Goal: Task Accomplishment & Management: Manage account settings

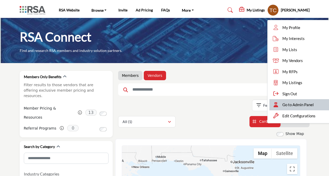
click at [285, 102] on div "Go to Admin Panel" at bounding box center [300, 104] width 61 height 11
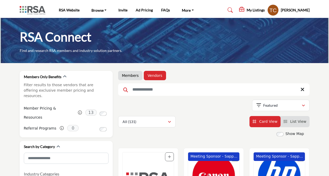
click at [132, 74] on link "Members" at bounding box center [130, 75] width 17 height 5
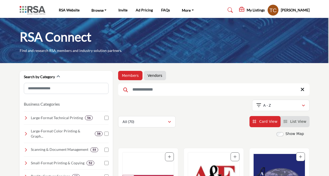
drag, startPoint x: 154, startPoint y: 71, endPoint x: 221, endPoint y: 78, distance: 66.8
click at [154, 71] on li "Vendors" at bounding box center [155, 75] width 22 height 9
click at [154, 76] on link "Vendors" at bounding box center [155, 75] width 15 height 5
click at [151, 73] on link "Vendors" at bounding box center [155, 75] width 15 height 5
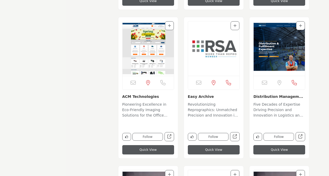
scroll to position [2826, 0]
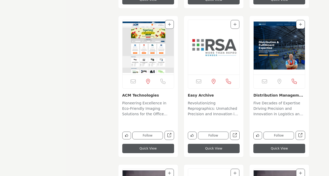
click at [221, 59] on img "Open Listing in new tab" at bounding box center [213, 47] width 51 height 54
click at [220, 107] on p "Revolutionizing Reprographics: Unmatched Precision and Innovation in Printing S…" at bounding box center [214, 108] width 52 height 17
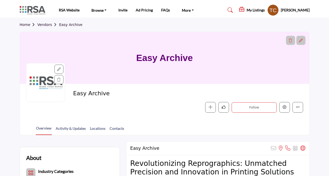
click at [60, 69] on icon at bounding box center [59, 69] width 4 height 4
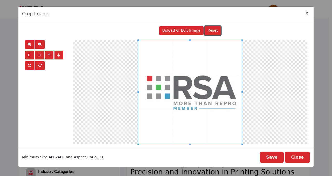
click at [210, 33] on button "Reset" at bounding box center [213, 30] width 16 height 9
click at [189, 31] on span "Upload or Edit Image" at bounding box center [181, 30] width 38 height 4
click at [306, 13] on icon "Close Image Upload Modal" at bounding box center [306, 14] width 3 height 4
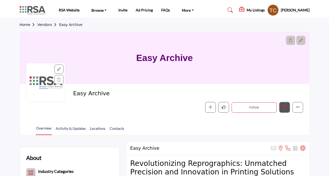
click at [287, 105] on button "Edit company" at bounding box center [285, 107] width 11 height 11
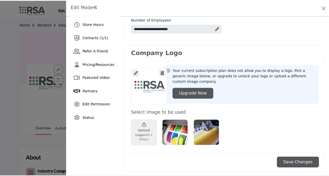
scroll to position [98, 0]
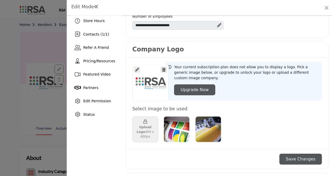
click at [163, 70] on icon at bounding box center [163, 70] width 3 height 4
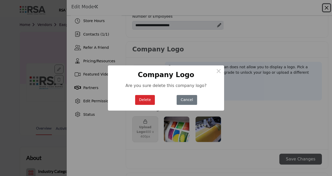
click at [149, 100] on button "Delete" at bounding box center [145, 100] width 20 height 10
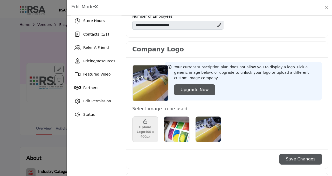
click at [291, 157] on button "Save Changes" at bounding box center [300, 159] width 43 height 11
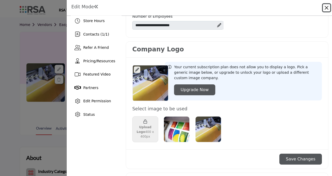
click at [326, 6] on button "Close" at bounding box center [326, 7] width 7 height 7
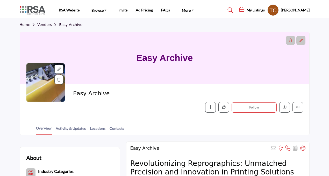
click at [46, 26] on link "Vendors" at bounding box center [48, 25] width 22 height 4
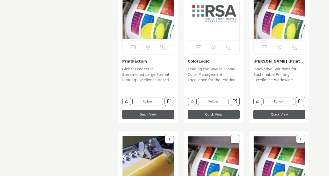
scroll to position [2997, 0]
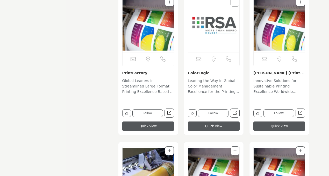
click at [213, 87] on p "Leading the Way in Global Color Management Excellence for the Printing Industry…" at bounding box center [214, 86] width 52 height 17
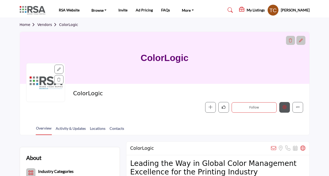
click at [283, 112] on button "Edit company" at bounding box center [285, 107] width 11 height 11
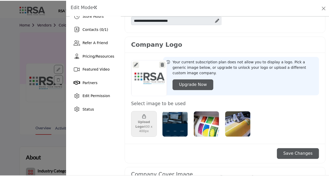
scroll to position [107, 0]
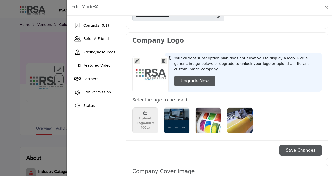
click at [164, 60] on icon at bounding box center [163, 61] width 3 height 4
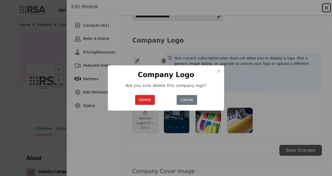
click at [139, 98] on button "Delete" at bounding box center [145, 100] width 20 height 10
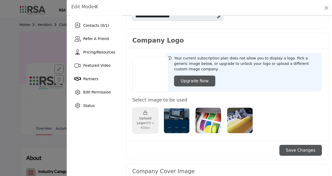
click at [172, 119] on img "Select Options" at bounding box center [177, 120] width 26 height 26
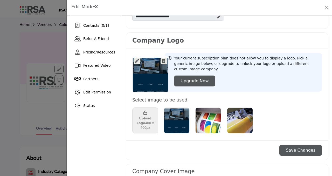
click at [296, 150] on button "Save Changes" at bounding box center [300, 150] width 43 height 11
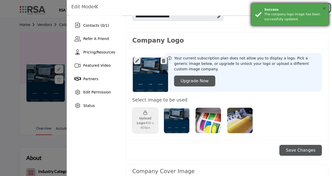
click at [326, 7] on button "×" at bounding box center [324, 8] width 4 height 5
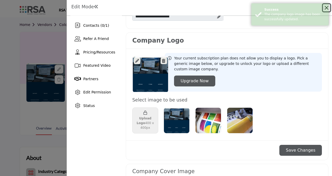
click at [326, 7] on button "Close" at bounding box center [326, 7] width 7 height 7
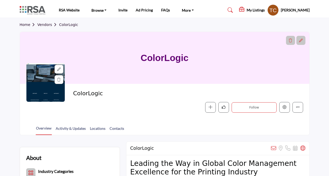
click at [48, 26] on link "Vendors" at bounding box center [48, 25] width 22 height 4
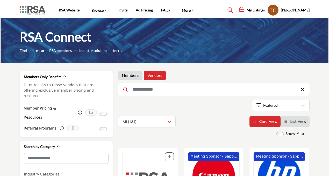
click at [154, 77] on link "Vendors" at bounding box center [155, 75] width 15 height 5
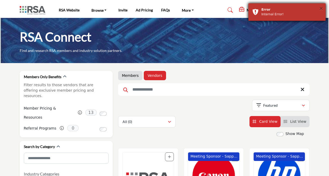
click at [321, 8] on button "×" at bounding box center [321, 8] width 4 height 5
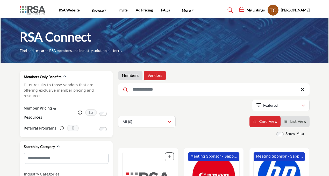
click at [195, 76] on ul "Members Vendors" at bounding box center [214, 75] width 192 height 9
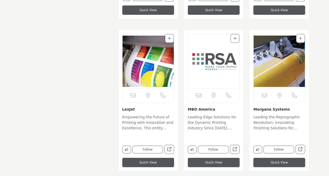
scroll to position [3266, 0]
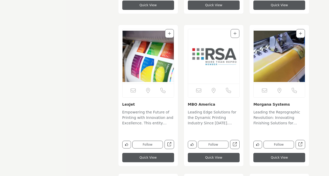
click at [206, 75] on img "Open Listing in new tab" at bounding box center [213, 56] width 51 height 54
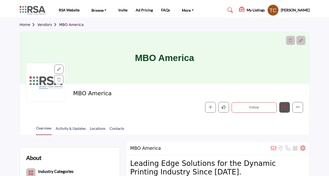
click at [285, 107] on icon "Edit company" at bounding box center [285, 107] width 4 height 4
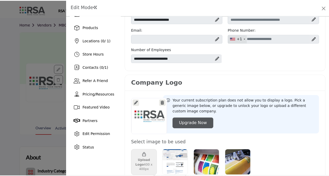
scroll to position [89, 0]
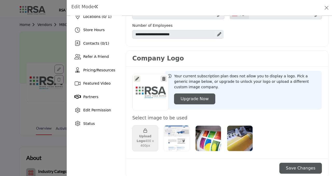
click at [163, 80] on icon at bounding box center [163, 79] width 3 height 4
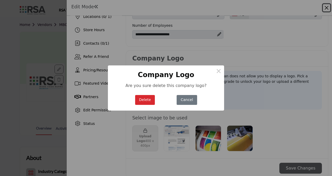
click at [146, 101] on button "Delete" at bounding box center [145, 100] width 20 height 10
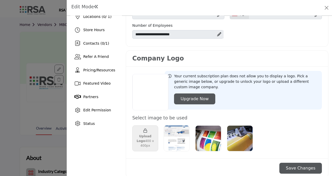
click at [179, 136] on img "Select Options" at bounding box center [177, 138] width 26 height 26
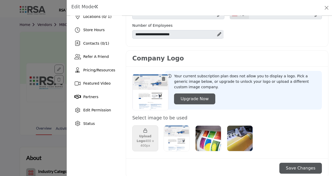
click at [300, 164] on button "Save Changes" at bounding box center [300, 168] width 43 height 11
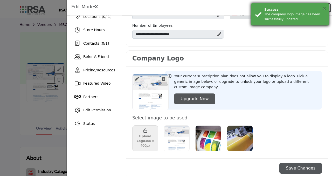
click at [324, 9] on button "×" at bounding box center [324, 8] width 4 height 5
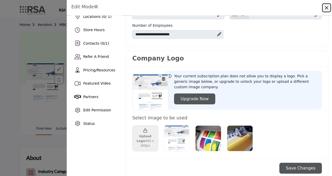
click at [325, 8] on button "Close" at bounding box center [326, 7] width 7 height 7
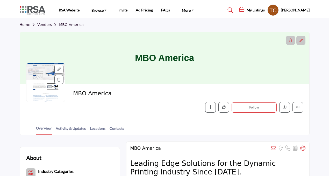
click at [50, 23] on link "Vendors" at bounding box center [48, 25] width 22 height 4
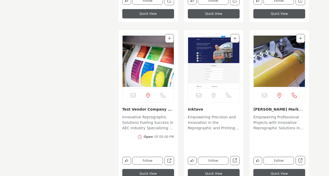
scroll to position [1924, 0]
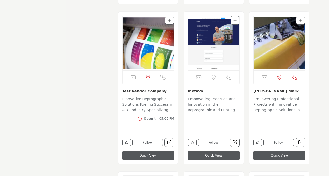
click at [146, 105] on p "Innovative Reprographic Solutions Fueling Success in AEC Industry Specializing …" at bounding box center [148, 104] width 52 height 17
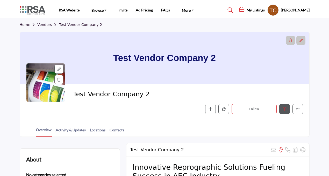
click at [283, 111] on button "Edit company" at bounding box center [285, 109] width 11 height 11
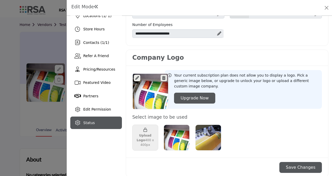
click at [90, 123] on span "Status" at bounding box center [89, 123] width 12 height 4
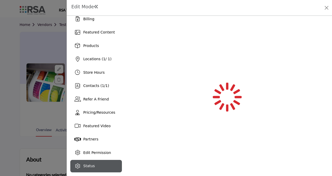
scroll to position [47, 0]
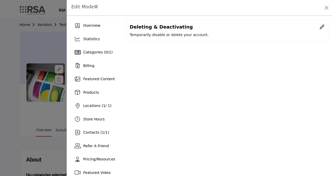
click at [320, 26] on icon at bounding box center [322, 26] width 5 height 5
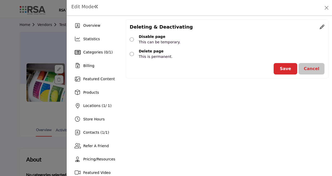
click at [282, 68] on button "Save" at bounding box center [286, 68] width 24 height 11
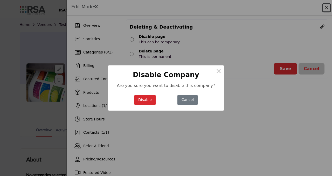
click at [147, 98] on button "Disable" at bounding box center [145, 100] width 22 height 10
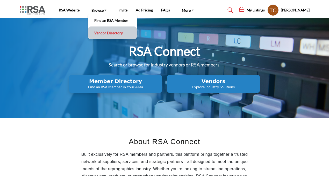
click at [103, 29] on link "Vendor Directory" at bounding box center [113, 32] width 44 height 7
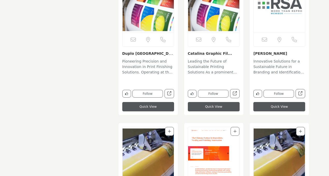
scroll to position [3529, 0]
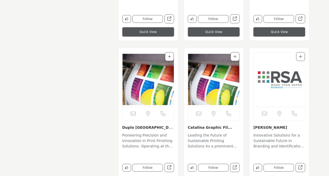
click at [281, 135] on p "Innovative Solutions for a Sustainable Future in Branding and Identification. A…" at bounding box center [280, 141] width 52 height 17
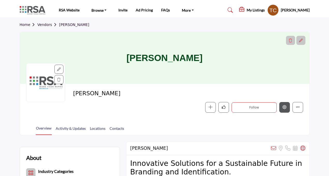
click at [284, 106] on icon "Edit company" at bounding box center [285, 107] width 4 height 4
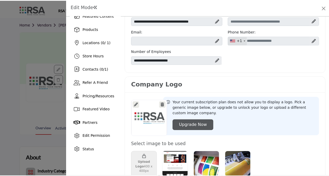
scroll to position [94, 0]
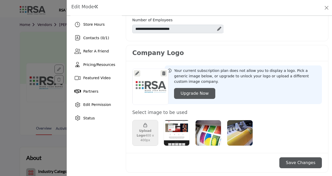
click at [162, 73] on icon at bounding box center [163, 73] width 3 height 4
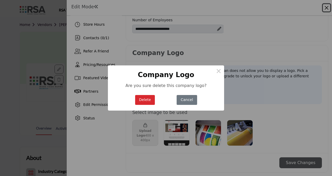
click at [150, 102] on button "Delete" at bounding box center [145, 100] width 20 height 10
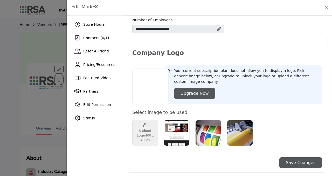
click at [186, 127] on img "Select Options" at bounding box center [177, 133] width 26 height 26
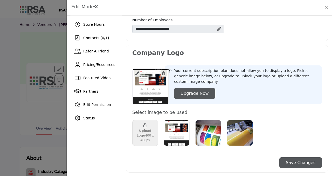
click at [288, 157] on button "Save Changes" at bounding box center [300, 162] width 43 height 11
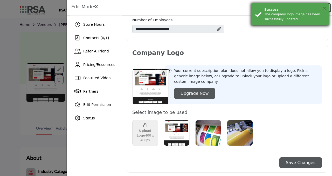
click at [324, 8] on button "×" at bounding box center [324, 8] width 4 height 5
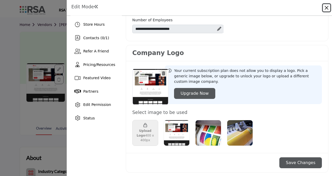
click at [325, 9] on button "Close" at bounding box center [326, 7] width 7 height 7
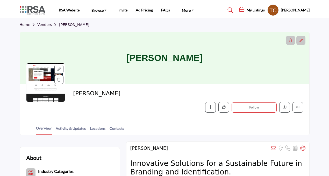
click at [50, 23] on link "Vendors" at bounding box center [48, 25] width 22 height 4
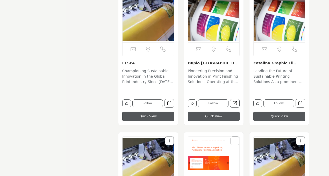
scroll to position [3837, 0]
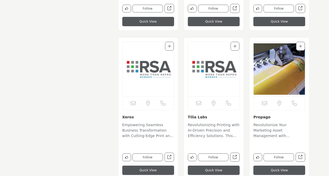
click at [202, 116] on link "Tilia Labs" at bounding box center [197, 117] width 19 height 4
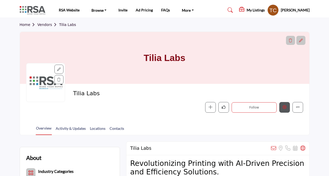
click at [282, 103] on button "Edit company" at bounding box center [285, 107] width 11 height 11
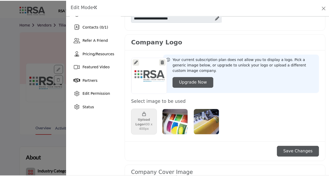
scroll to position [110, 0]
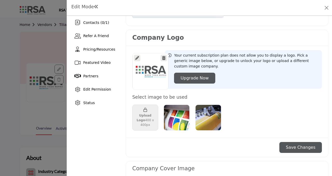
click at [161, 60] on div at bounding box center [164, 58] width 6 height 6
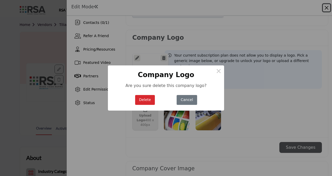
click at [140, 97] on button "Delete" at bounding box center [145, 100] width 20 height 10
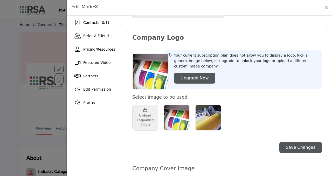
click at [297, 147] on button "Save Changes" at bounding box center [300, 147] width 43 height 11
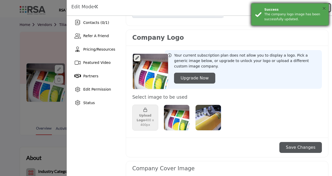
click at [325, 7] on button "×" at bounding box center [324, 8] width 4 height 5
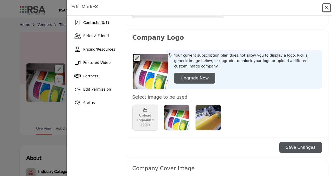
click at [325, 8] on button "Close" at bounding box center [326, 7] width 7 height 7
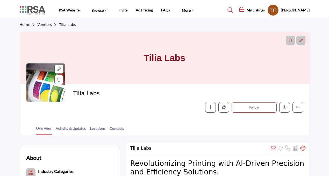
click at [44, 25] on link "Vendors" at bounding box center [48, 25] width 22 height 4
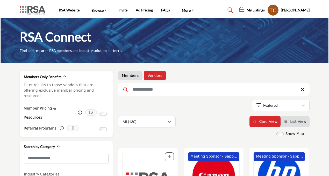
click at [148, 92] on input "Search Keyword" at bounding box center [214, 89] width 192 height 12
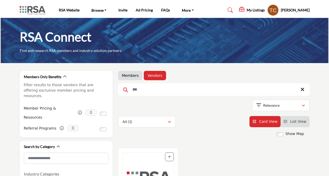
scroll to position [83, 0]
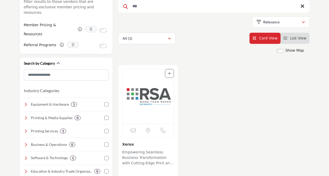
type input "***"
click at [141, 150] on p "Empowering Seamless Business Transformation with Cutting-Edge Print and Documen…" at bounding box center [148, 157] width 52 height 17
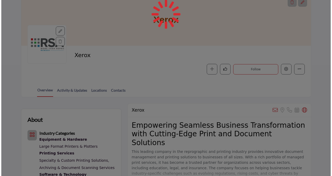
scroll to position [49, 0]
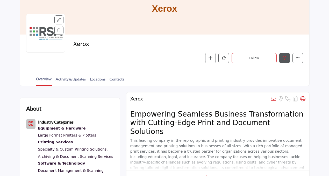
click at [289, 58] on button "Edit company" at bounding box center [285, 58] width 11 height 11
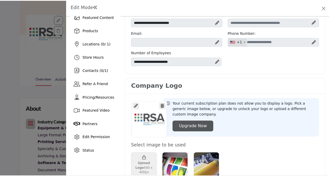
scroll to position [86, 0]
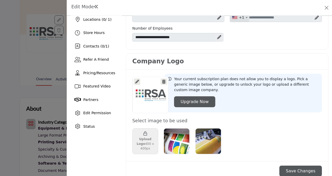
click at [164, 82] on icon at bounding box center [163, 82] width 3 height 4
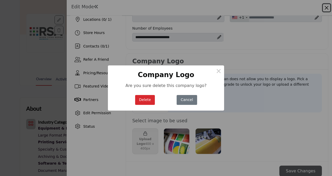
click at [151, 99] on button "Delete" at bounding box center [145, 100] width 20 height 10
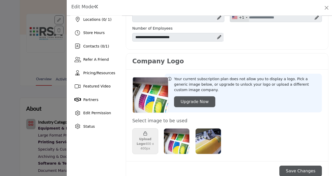
click at [178, 136] on img "Select Image Logo Options_0" at bounding box center [177, 141] width 26 height 26
click at [293, 168] on button "Save Changes" at bounding box center [300, 170] width 43 height 11
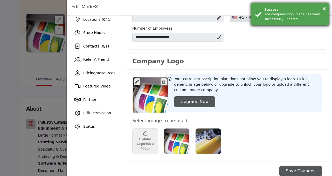
click at [326, 7] on div "× Success The company logo image has been successfully updated." at bounding box center [290, 14] width 78 height 23
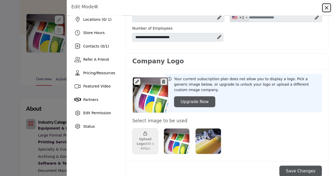
click at [326, 7] on button "Close" at bounding box center [326, 7] width 7 height 7
